Goal: Understand process/instructions: Learn how to perform a task or action

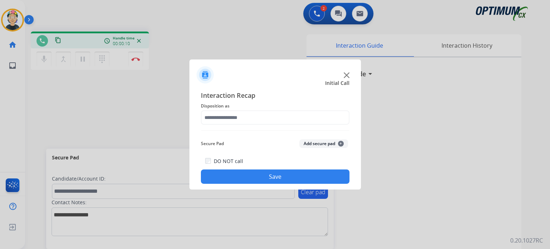
click at [344, 77] on img at bounding box center [347, 75] width 6 height 6
click at [344, 77] on h3 "Interaction Guide" at bounding box center [339, 74] width 54 height 10
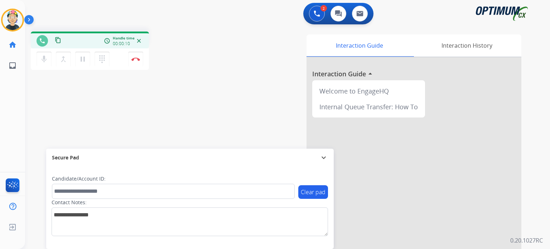
click at [344, 77] on div at bounding box center [413, 190] width 215 height 267
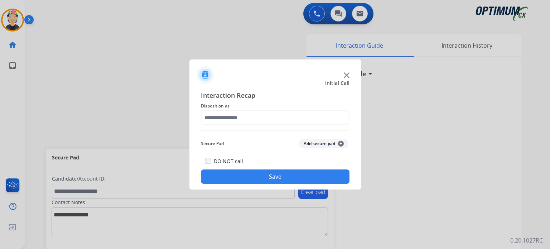
click at [345, 75] on img at bounding box center [347, 75] width 6 height 6
click at [345, 75] on h3 "Interaction Guide" at bounding box center [339, 74] width 54 height 10
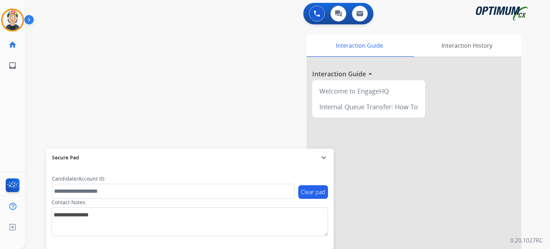
click at [345, 75] on div at bounding box center [413, 190] width 215 height 267
